Goal: Transaction & Acquisition: Purchase product/service

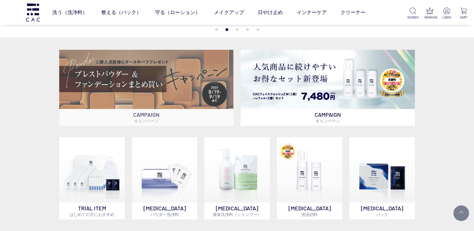
scroll to position [188, 0]
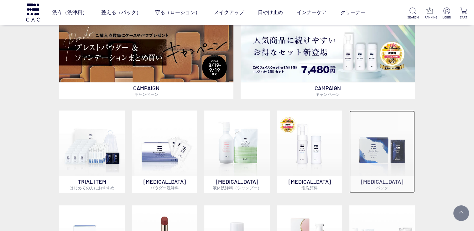
click at [397, 166] on img at bounding box center [383, 144] width 66 height 66
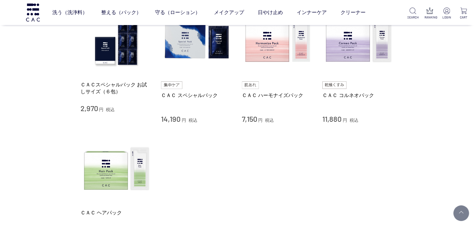
scroll to position [125, 0]
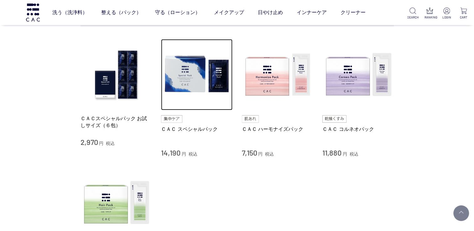
click at [192, 79] on img at bounding box center [196, 74] width 71 height 71
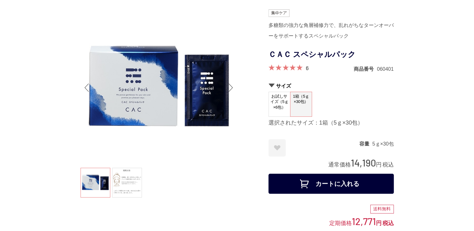
scroll to position [63, 0]
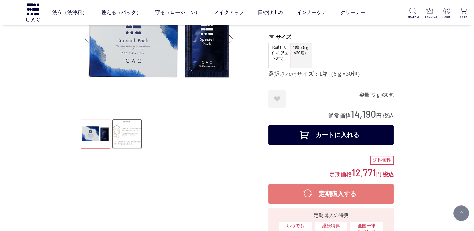
click at [123, 139] on link at bounding box center [127, 134] width 30 height 30
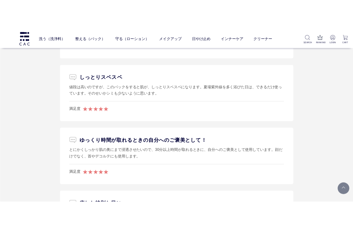
scroll to position [3417, 0]
